Goal: Complete application form

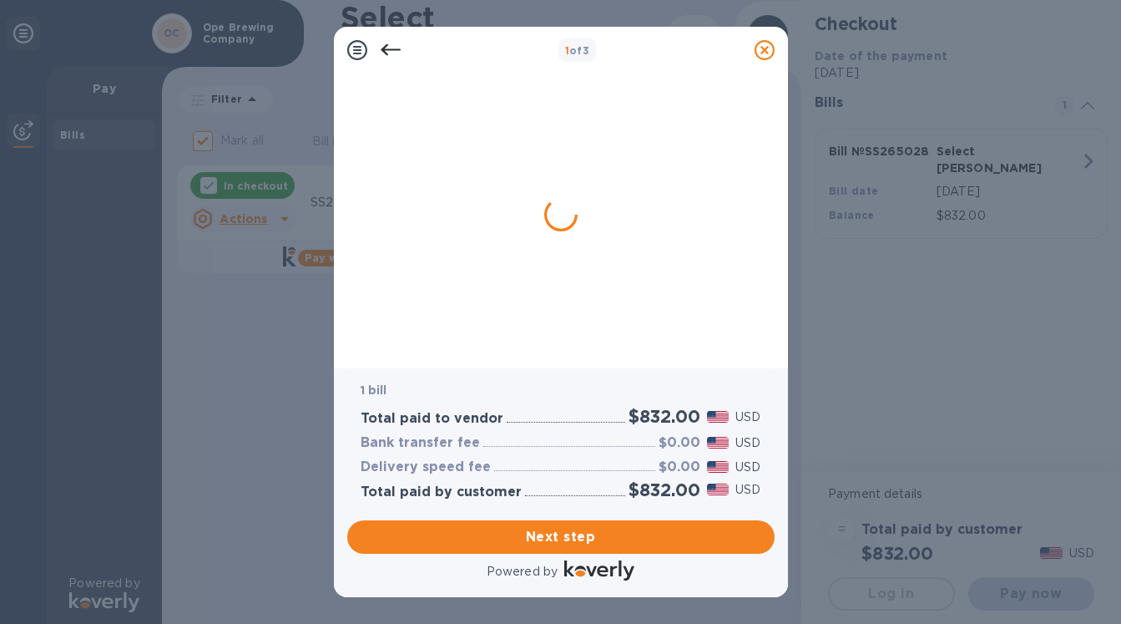
checkbox input "false"
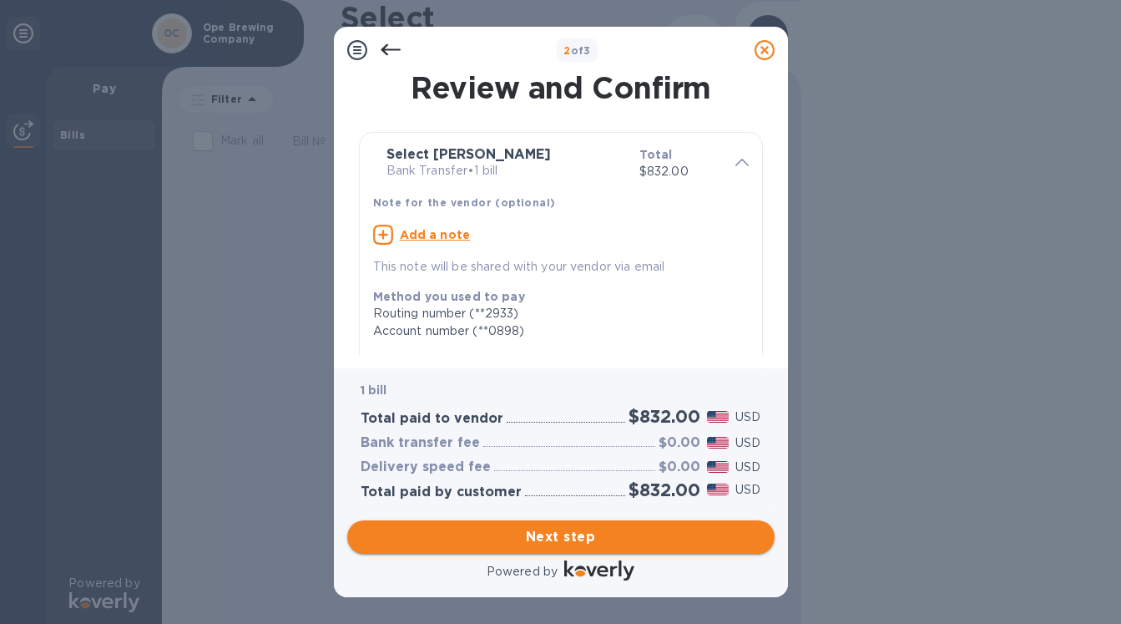
click at [651, 528] on span "Next step" at bounding box center [561, 537] width 401 height 20
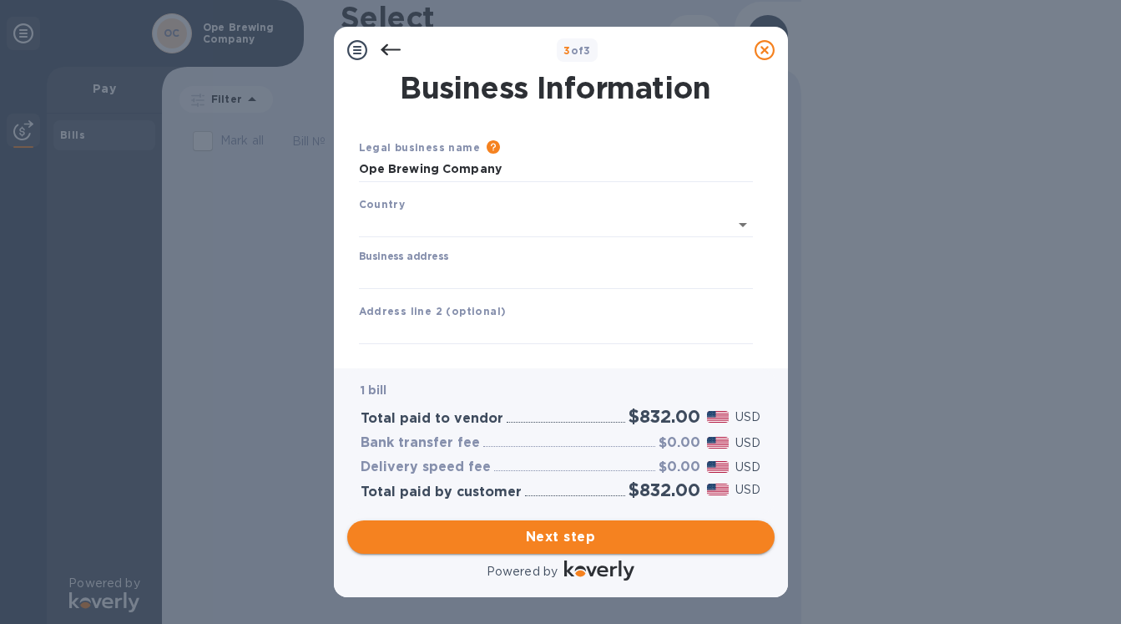
type input "[GEOGRAPHIC_DATA]"
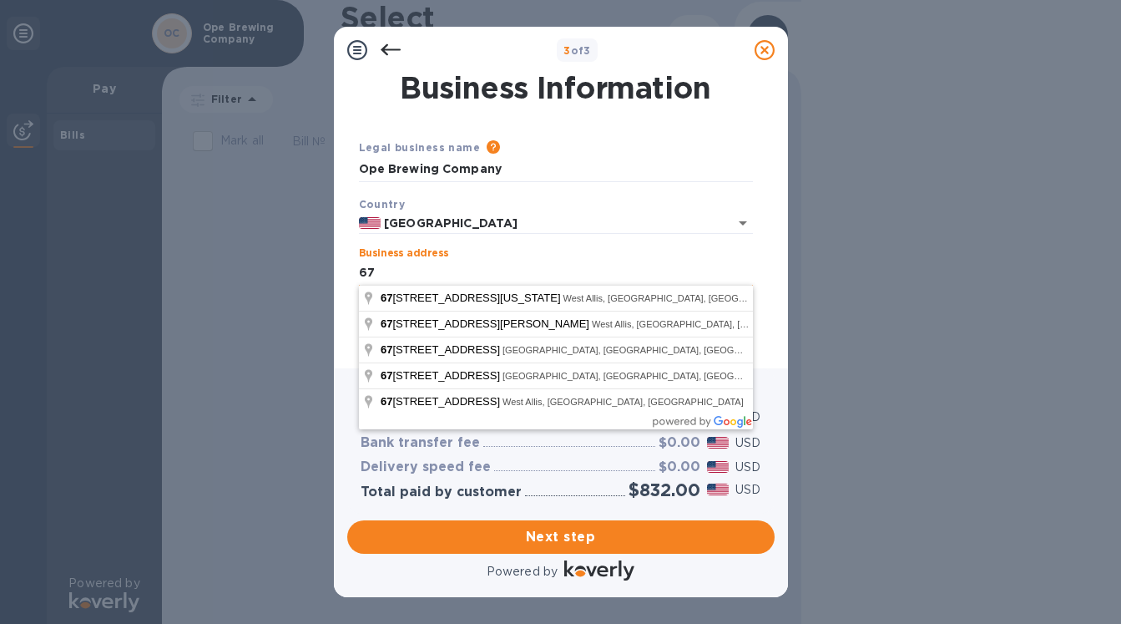
type input "675"
type input "[STREET_ADDRESS]"
type input "West Allis"
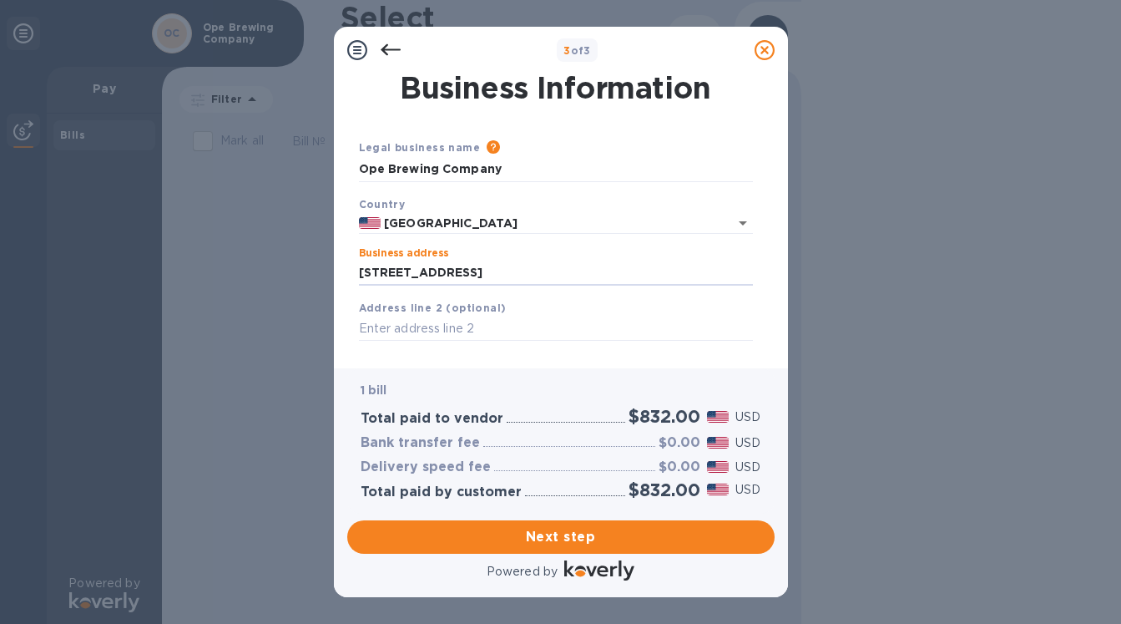
type input "WI"
type input "[STREET_ADDRESS][PERSON_NAME]"
type input "53219214"
click at [554, 266] on input "[STREET_ADDRESS][PERSON_NAME]" at bounding box center [556, 272] width 394 height 25
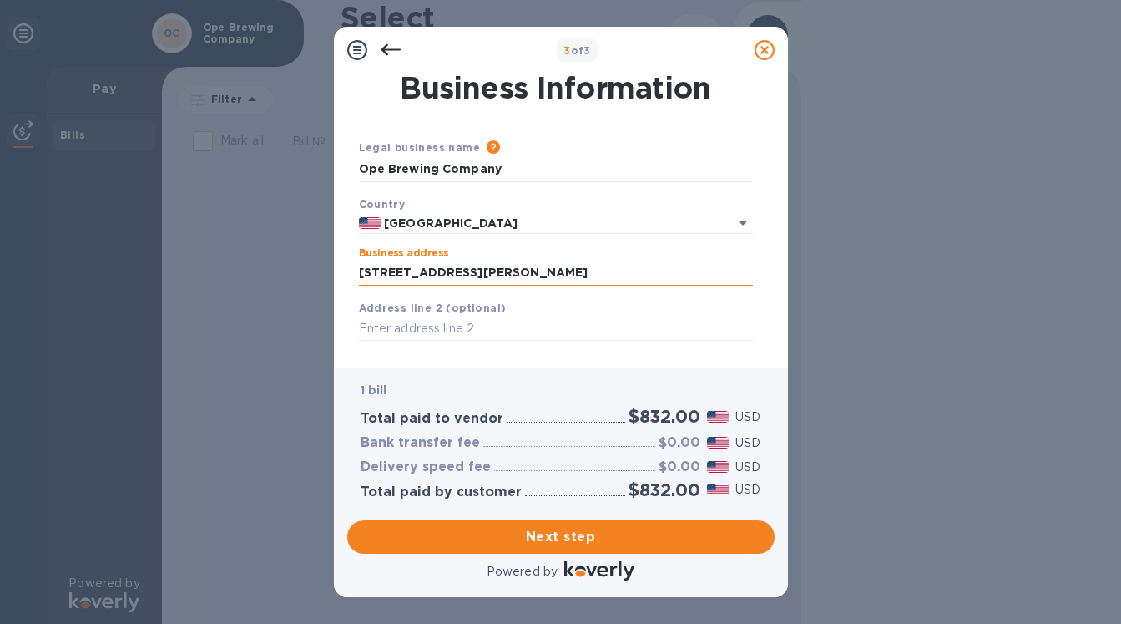
click at [543, 270] on input "[STREET_ADDRESS][PERSON_NAME]" at bounding box center [556, 272] width 394 height 25
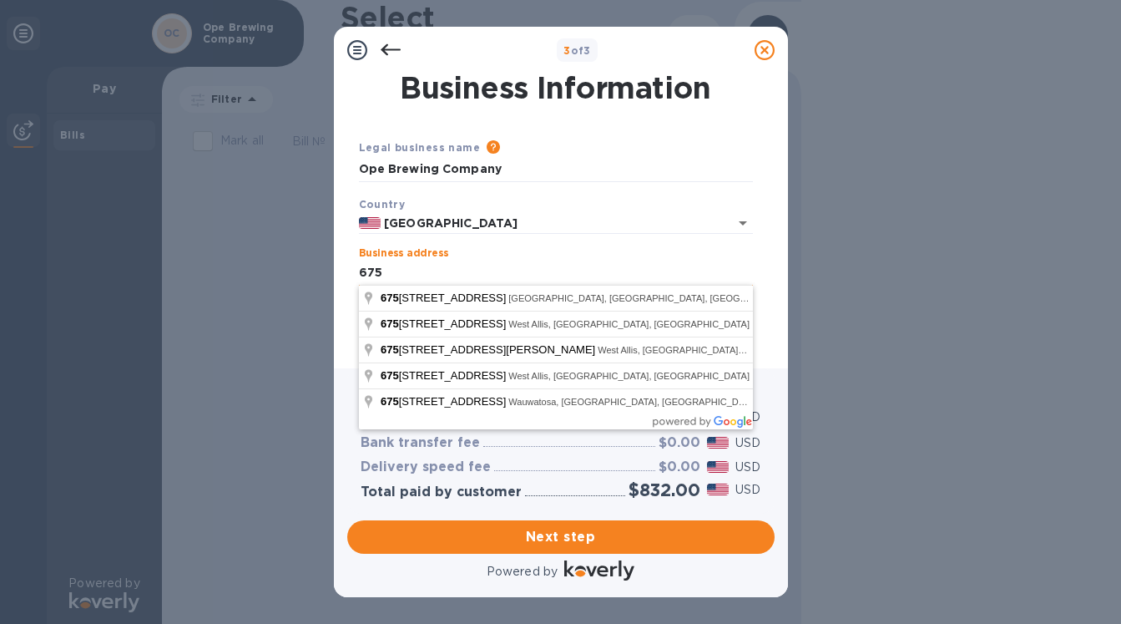
type input "6751"
type input "[STREET_ADDRESS]"
type input "Wauwatosa"
type input "53213"
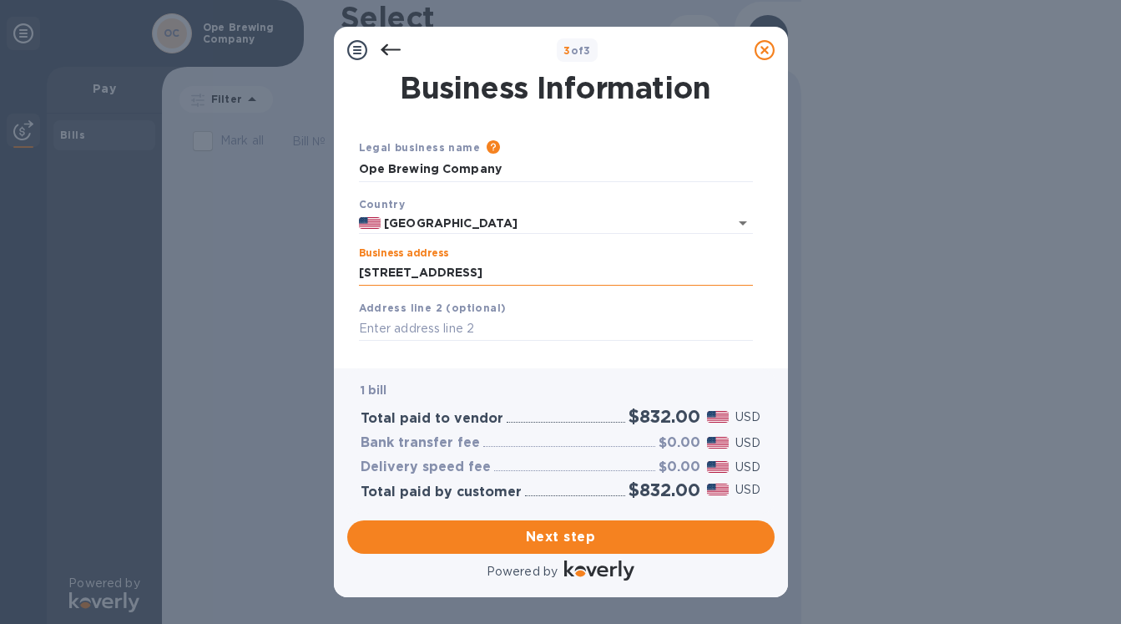
click at [485, 273] on input "[STREET_ADDRESS]" at bounding box center [556, 272] width 394 height 25
drag, startPoint x: 485, startPoint y: 273, endPoint x: 396, endPoint y: 265, distance: 89.6
click at [396, 265] on input "[STREET_ADDRESS]" at bounding box center [556, 272] width 394 height 25
type input "[STREET_ADDRESS]"
type input "West Allis"
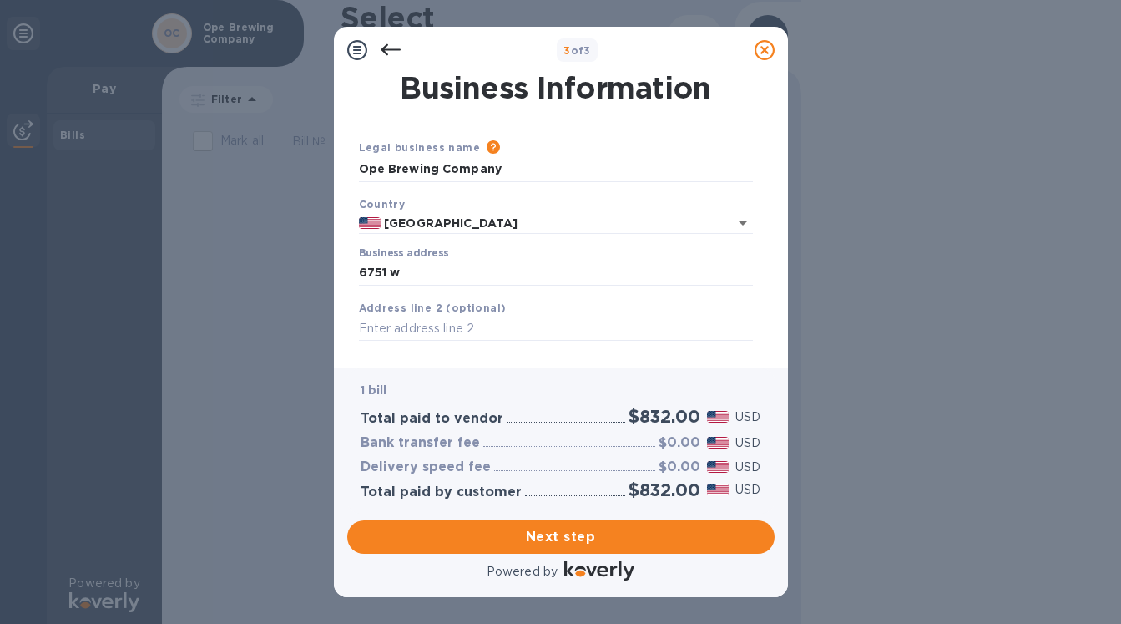
type input "53214"
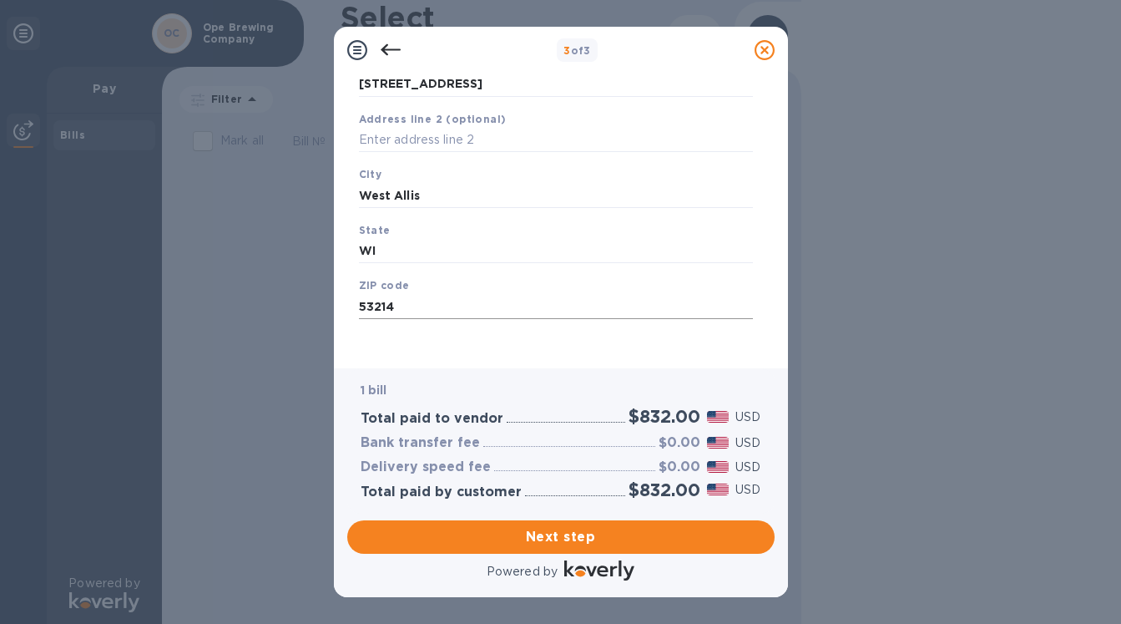
scroll to position [188, 0]
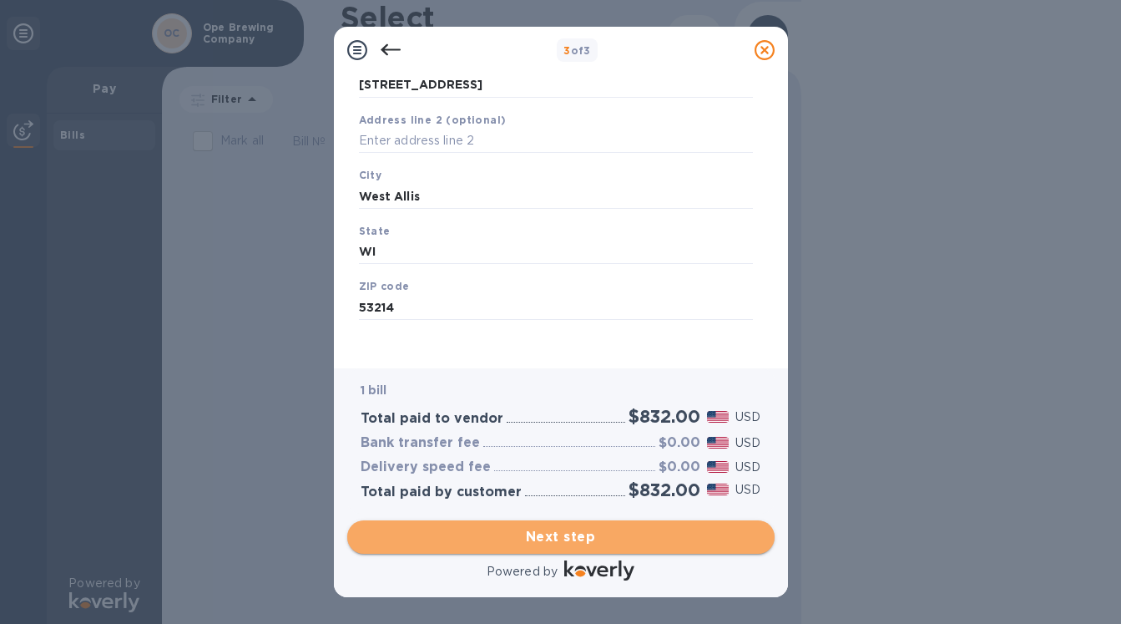
click at [570, 535] on span "Next step" at bounding box center [561, 537] width 401 height 20
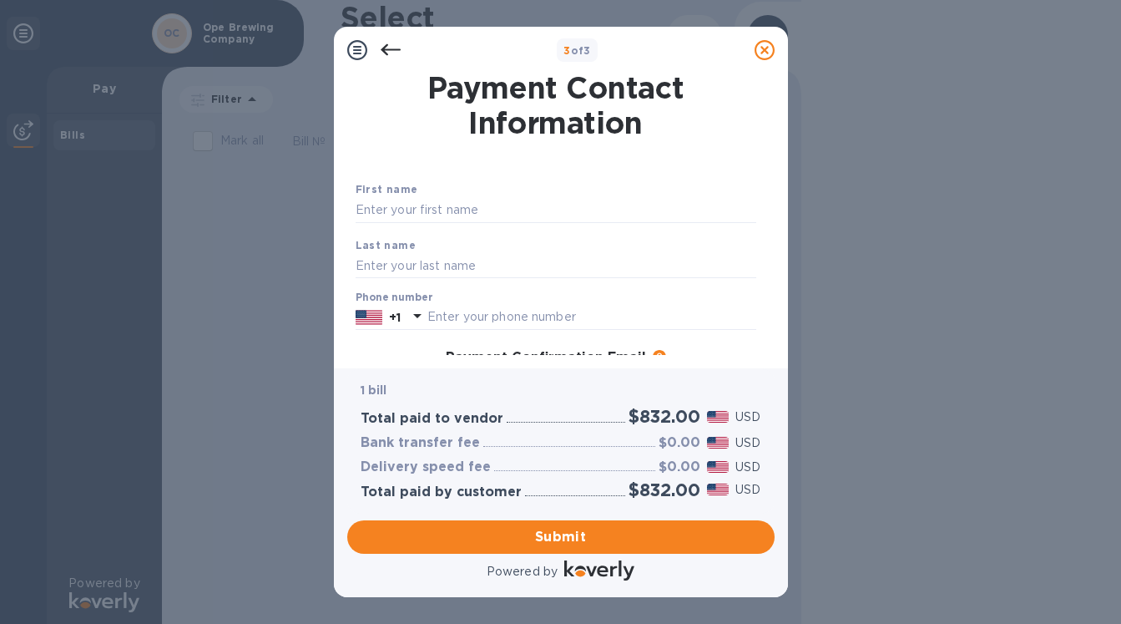
scroll to position [0, 0]
type input "[PERSON_NAME]"
type input "4145070366"
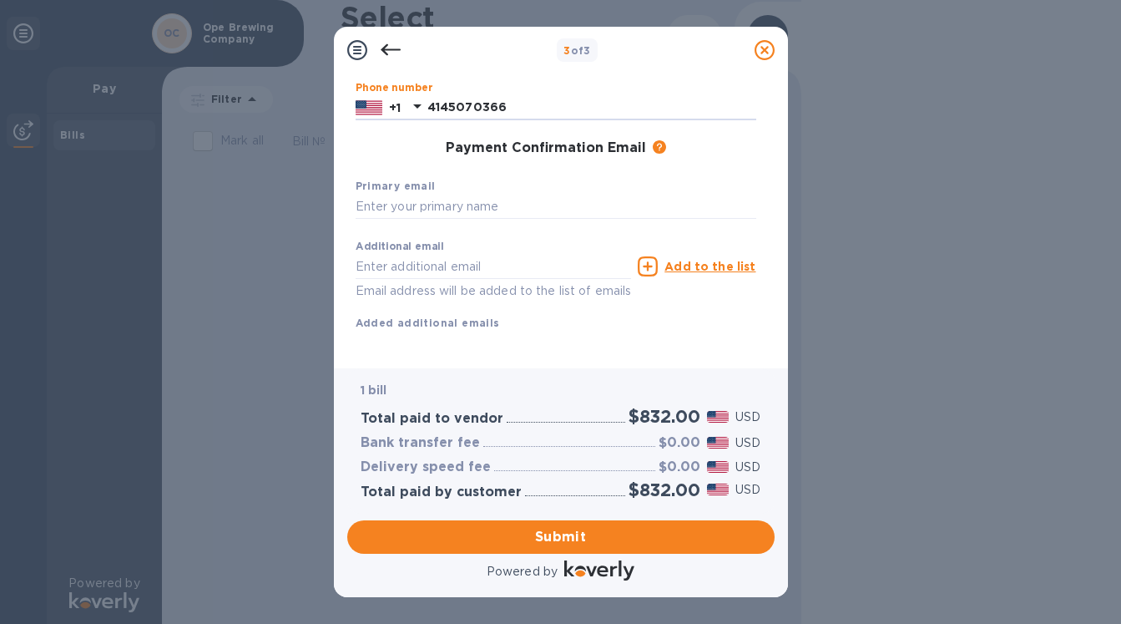
scroll to position [209, 0]
type input "[EMAIL_ADDRESS][DOMAIN_NAME]"
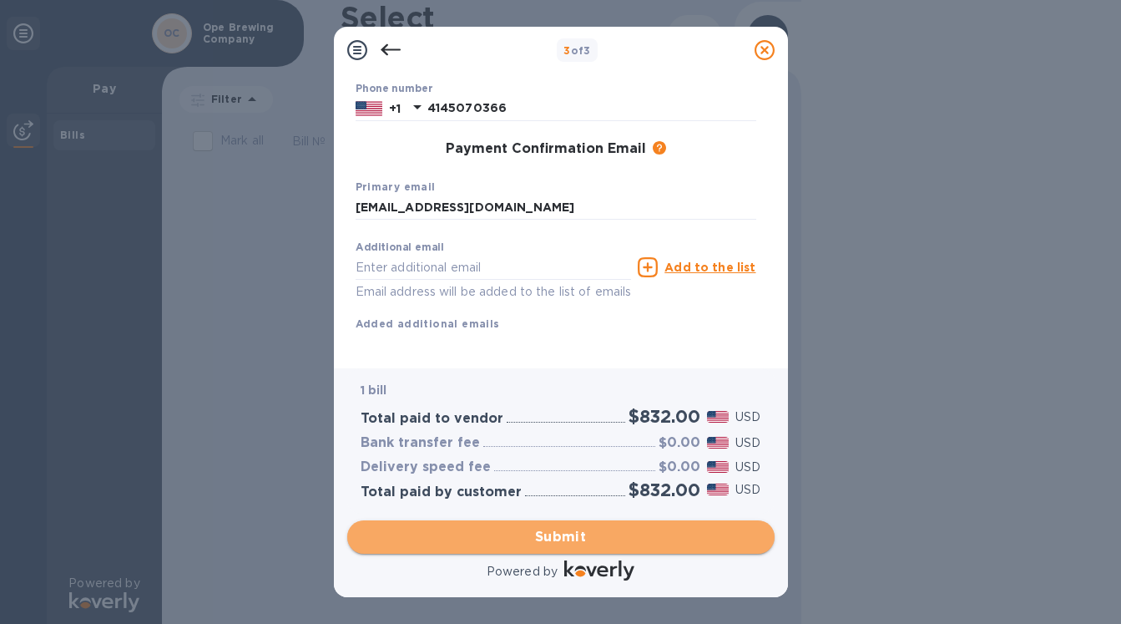
click at [585, 528] on span "Submit" at bounding box center [561, 537] width 401 height 20
